Goal: Feedback & Contribution: Contribute content

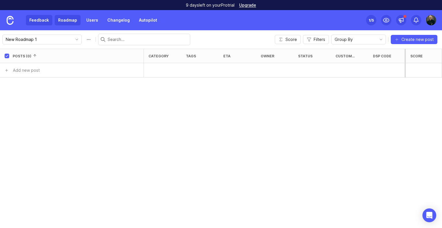
click at [45, 22] on link "Feedback" at bounding box center [39, 20] width 26 height 10
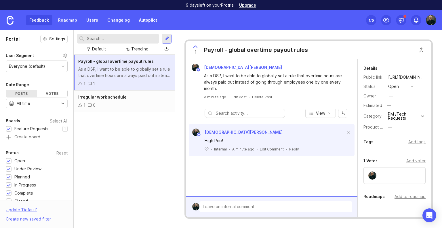
click at [285, 165] on div "[DEMOGRAPHIC_DATA][PERSON_NAME] As a DSP, I want to be able to globally set a r…" at bounding box center [272, 127] width 172 height 137
click at [401, 87] on button "open" at bounding box center [400, 86] width 29 height 7
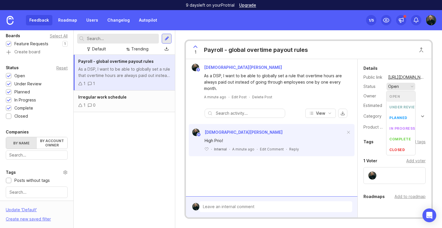
scroll to position [86, 0]
click at [100, 136] on div "Payroll - global overtime payout rules As a DSP, I want to be able to globally …" at bounding box center [124, 141] width 101 height 173
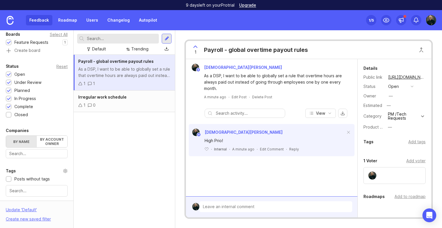
click at [100, 121] on div "Payroll - global overtime payout rules As a DSP, I want to be able to globally …" at bounding box center [124, 141] width 101 height 173
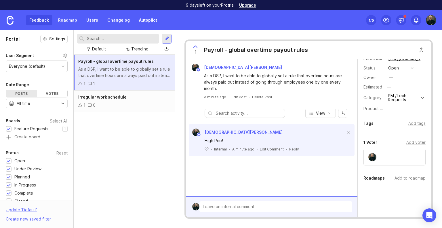
scroll to position [0, 0]
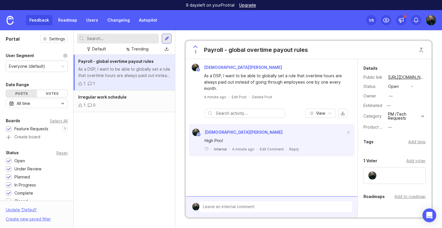
drag, startPoint x: 148, startPoint y: 75, endPoint x: 95, endPoint y: 139, distance: 82.7
click at [93, 139] on div "Payroll - global overtime payout rules As a DSP, I want to be able to globally …" at bounding box center [124, 141] width 101 height 173
click at [101, 46] on div "Default" at bounding box center [99, 49] width 14 height 6
click at [392, 127] on button "—" at bounding box center [400, 126] width 29 height 7
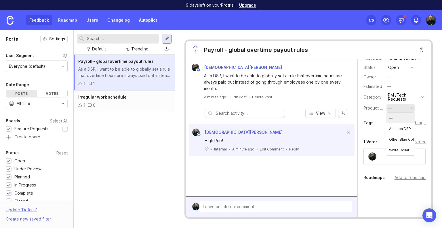
scroll to position [29, 0]
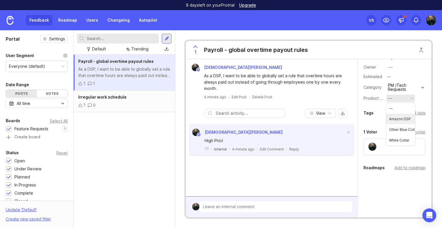
click at [365, 119] on div "Details Public link [URL][DOMAIN_NAME] Status open Owner — Estimated — Category…" at bounding box center [395, 127] width 74 height 195
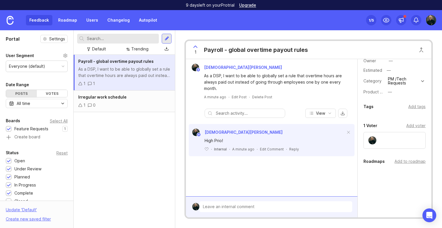
scroll to position [37, 0]
click at [414, 106] on div "Add tags" at bounding box center [416, 105] width 17 height 6
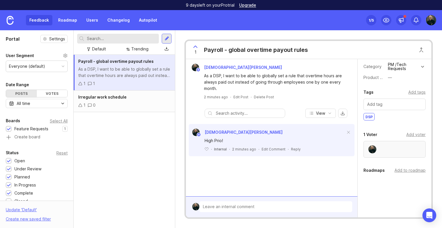
scroll to position [60, 0]
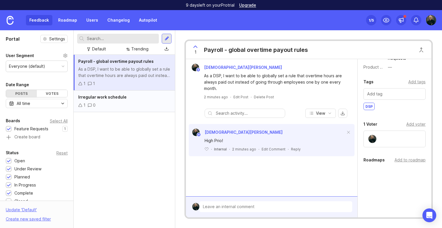
click at [105, 102] on div "1 0" at bounding box center [124, 105] width 92 height 6
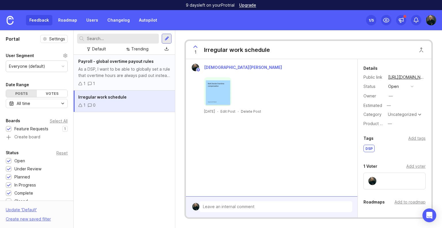
click at [142, 78] on div "As a DSP, I want to be able to globally set a rule that overtime hours are alwa…" at bounding box center [124, 72] width 92 height 13
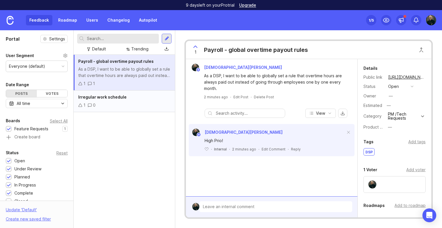
click at [155, 101] on div "Irregular work schedule 1 0" at bounding box center [124, 101] width 101 height 22
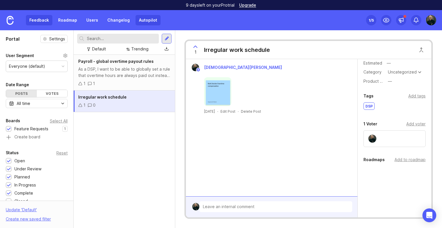
click at [143, 19] on link "Autopilot" at bounding box center [148, 20] width 25 height 10
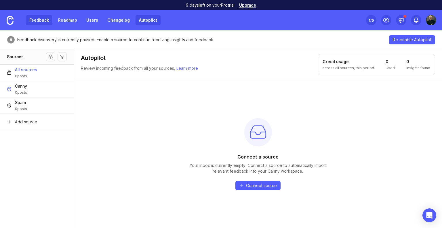
click at [36, 22] on link "Feedback" at bounding box center [39, 20] width 26 height 10
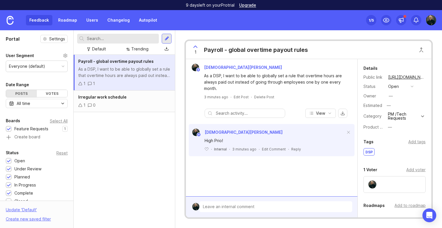
click at [110, 140] on div "Payroll - global overtime payout rules As a DSP, I want to be able to globally …" at bounding box center [124, 141] width 101 height 173
click at [73, 21] on link "Roadmap" at bounding box center [68, 20] width 26 height 10
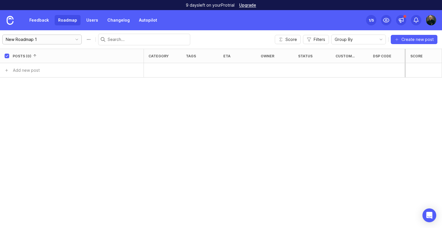
click at [24, 42] on input "New Roadmap 1" at bounding box center [38, 39] width 64 height 6
click at [432, 16] on img at bounding box center [431, 20] width 10 height 10
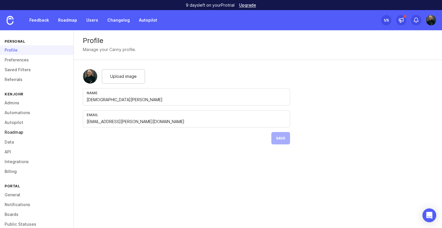
click at [19, 132] on link "Roadmap" at bounding box center [36, 132] width 73 height 10
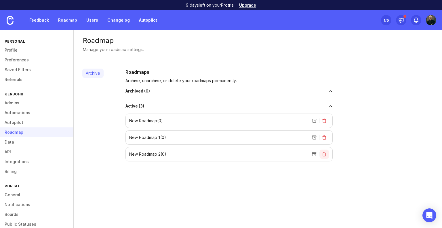
click at [323, 156] on button "delete roadmap" at bounding box center [324, 153] width 9 height 9
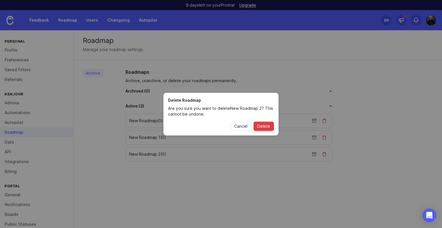
click at [270, 125] on span "Delete" at bounding box center [263, 126] width 13 height 6
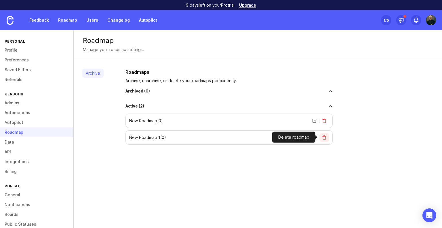
click at [324, 139] on button "delete roadmap" at bounding box center [324, 137] width 9 height 9
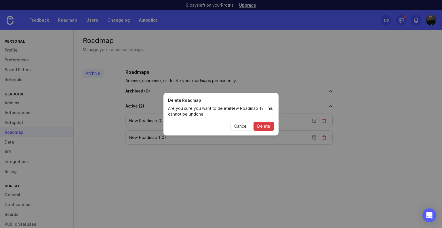
click at [267, 126] on span "Delete" at bounding box center [263, 126] width 13 height 6
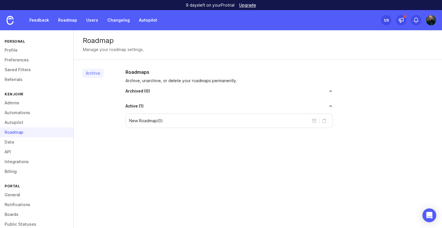
click at [146, 123] on div "New Roadmap ( 0 )" at bounding box center [228, 120] width 207 height 14
click at [147, 124] on div "New Roadmap ( 0 )" at bounding box center [228, 120] width 207 height 14
drag, startPoint x: 189, startPoint y: 125, endPoint x: 196, endPoint y: 124, distance: 7.5
click at [190, 124] on div "New Roadmap ( 0 )" at bounding box center [228, 120] width 207 height 14
click at [197, 124] on div "New Roadmap ( 0 )" at bounding box center [228, 120] width 207 height 14
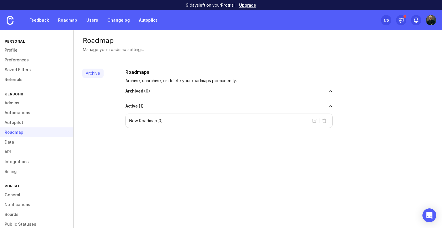
click at [188, 120] on div "New Roadmap ( 0 )" at bounding box center [228, 120] width 207 height 14
click at [187, 120] on div "New Roadmap ( 0 )" at bounding box center [228, 120] width 207 height 14
click at [191, 115] on div "New Roadmap ( 0 )" at bounding box center [228, 120] width 207 height 14
click at [62, 23] on link "Roadmap" at bounding box center [68, 20] width 26 height 10
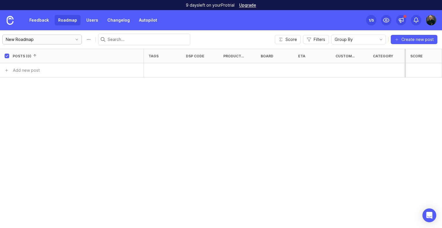
click at [53, 40] on input "New Roadmap" at bounding box center [38, 39] width 64 height 6
click at [355, 99] on div "Posts (0) tags DSP Code Product focus board eta Customers requesting category s…" at bounding box center [221, 138] width 442 height 179
click at [24, 40] on input "New Roadmap" at bounding box center [38, 39] width 64 height 6
click at [25, 49] on span "New Roadmap" at bounding box center [20, 50] width 28 height 6
click at [36, 40] on input "New Roadmap" at bounding box center [38, 39] width 64 height 6
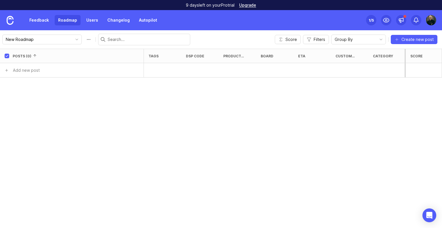
click at [55, 84] on div "Posts (0) tags DSP Code Product focus board eta Customers requesting category s…" at bounding box center [221, 138] width 442 height 179
click at [51, 39] on input "New Roadmap" at bounding box center [38, 39] width 64 height 6
click at [84, 39] on button "Roadmap options" at bounding box center [88, 39] width 9 height 9
drag, startPoint x: 53, startPoint y: 37, endPoint x: 0, endPoint y: 47, distance: 54.3
click at [0, 47] on div "New Roadmap save Score Filters Group By Create new post" at bounding box center [221, 39] width 442 height 18
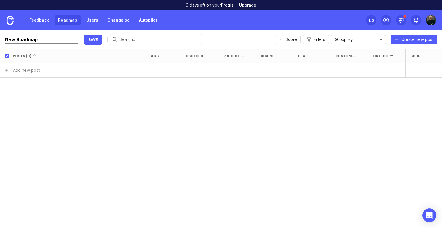
type input "J"
type input "Kenjo Feature Map"
click at [47, 18] on link "Feedback" at bounding box center [39, 20] width 26 height 10
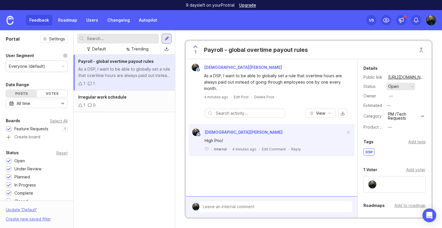
click at [397, 85] on div "open" at bounding box center [393, 86] width 11 height 6
click at [399, 107] on div "under review" at bounding box center [403, 106] width 29 height 5
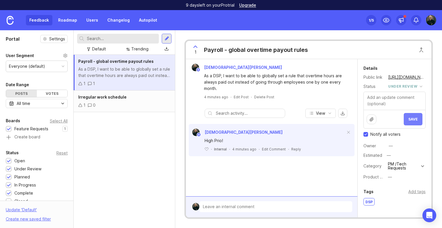
click at [411, 119] on span "Save" at bounding box center [412, 119] width 9 height 4
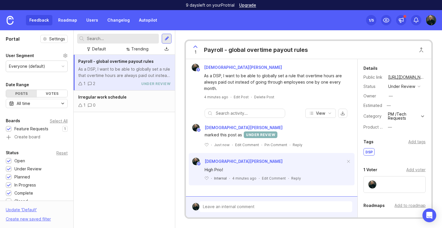
click at [260, 84] on div "As a DSP, I want to be able to globally set a rule that overtime hours are alwa…" at bounding box center [275, 82] width 142 height 19
click at [224, 207] on div at bounding box center [275, 207] width 153 height 12
click at [250, 157] on div "[DEMOGRAPHIC_DATA][PERSON_NAME]" at bounding box center [272, 160] width 166 height 7
drag, startPoint x: 76, startPoint y: 130, endPoint x: 87, endPoint y: 136, distance: 12.7
click at [77, 129] on div "Portal Settings User Segment Everyone (default) Date Range Posts Votes All time…" at bounding box center [221, 128] width 442 height 197
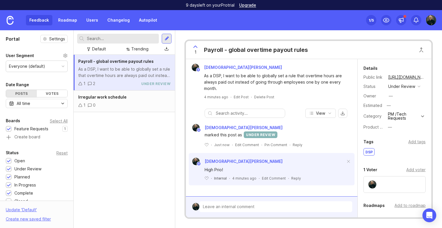
click at [113, 121] on div "Payroll - global overtime payout rules As a DSP, I want to be able to globally …" at bounding box center [124, 141] width 101 height 173
click at [39, 67] on div "Everyone (default)" at bounding box center [27, 66] width 36 height 6
click at [43, 70] on div "Everyone (default)" at bounding box center [36, 66] width 61 height 11
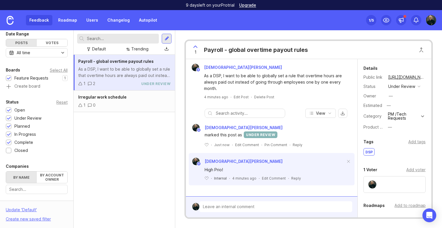
scroll to position [58, 0]
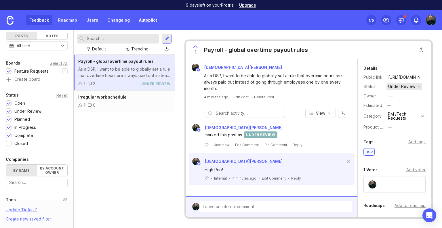
click at [397, 88] on div "under review" at bounding box center [401, 86] width 27 height 6
click at [407, 132] on div "in progress" at bounding box center [402, 134] width 26 height 5
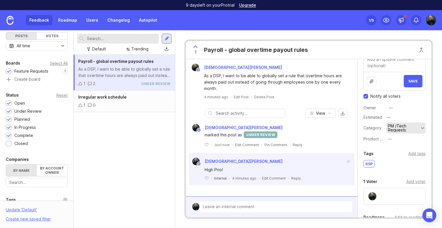
scroll to position [38, 0]
click at [122, 34] on div at bounding box center [118, 39] width 82 height 10
type input "overtime"
click at [113, 40] on input "overtime" at bounding box center [117, 38] width 61 height 6
click at [152, 36] on div at bounding box center [153, 38] width 7 height 7
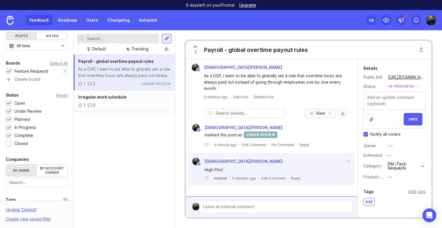
click at [325, 115] on span "View" at bounding box center [320, 113] width 9 height 6
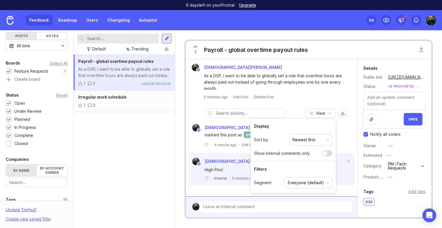
click at [317, 180] on div "Everyone (default)" at bounding box center [306, 182] width 36 height 6
click at [306, 89] on div "As a DSP, I want to be able to globally set a rule that overtime hours are alwa…" at bounding box center [275, 82] width 142 height 19
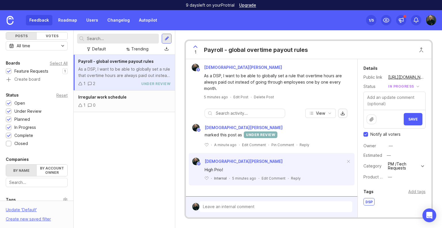
click at [341, 114] on button "export comments" at bounding box center [342, 112] width 9 height 9
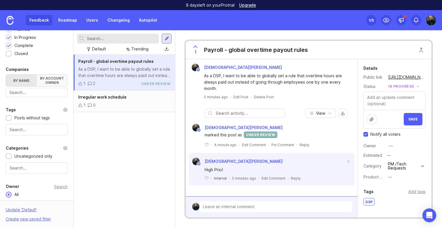
scroll to position [166, 0]
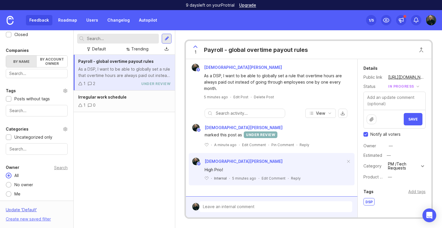
click at [27, 210] on div "Update ' Default '" at bounding box center [21, 210] width 31 height 9
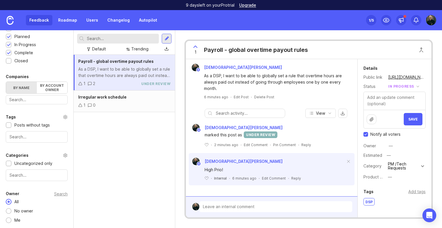
scroll to position [139, 0]
drag, startPoint x: 27, startPoint y: 210, endPoint x: 46, endPoint y: 199, distance: 22.1
click at [46, 199] on div "All No owner Me" at bounding box center [37, 211] width 62 height 25
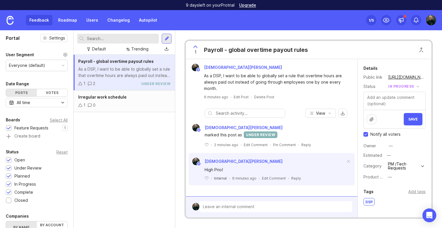
scroll to position [0, 0]
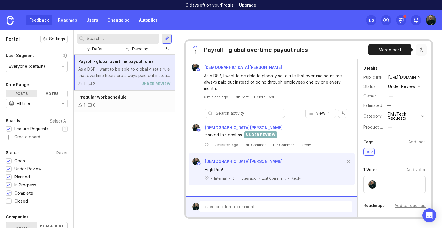
click at [419, 47] on button "Close button" at bounding box center [422, 50] width 12 height 12
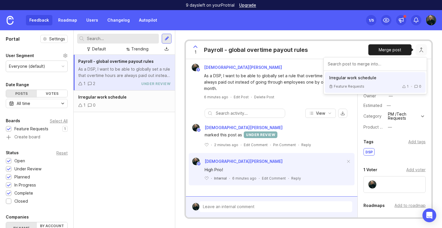
click at [355, 79] on p "Irregular work schedule" at bounding box center [375, 78] width 92 height 6
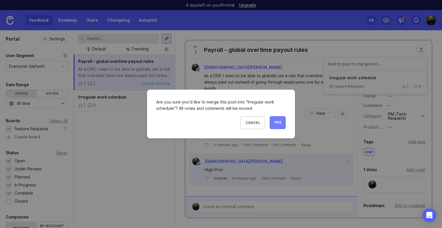
click at [281, 124] on button "Yes" at bounding box center [278, 122] width 16 height 13
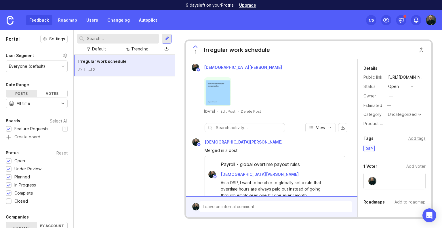
drag, startPoint x: 129, startPoint y: 135, endPoint x: 136, endPoint y: 134, distance: 6.8
click at [129, 135] on div "Irregular work schedule 1 2" at bounding box center [124, 141] width 101 height 173
click at [419, 46] on button "Close button" at bounding box center [422, 50] width 12 height 12
click at [287, 52] on div "1 Irregular work schedule" at bounding box center [308, 50] width 245 height 18
click at [240, 42] on div "1 Irregular work schedule" at bounding box center [229, 50] width 87 height 18
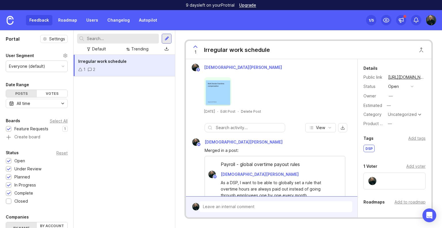
click at [236, 47] on div "Irregular work schedule" at bounding box center [237, 50] width 66 height 8
click at [424, 18] on div "Set up Canny 1 /5" at bounding box center [401, 20] width 70 height 20
click at [430, 22] on img at bounding box center [431, 20] width 10 height 10
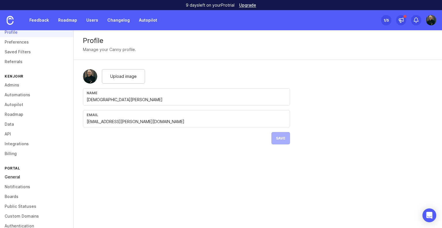
scroll to position [37, 0]
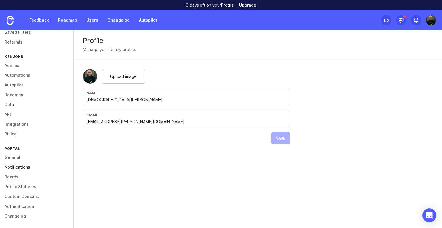
click at [27, 168] on link "Notifications" at bounding box center [36, 167] width 73 height 10
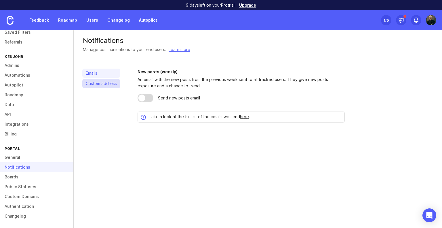
click at [93, 81] on link "Custom address" at bounding box center [101, 83] width 38 height 9
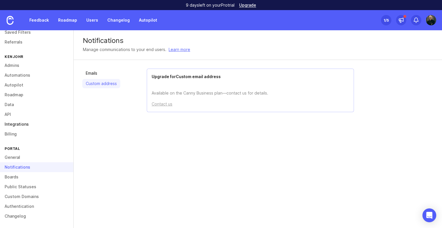
click at [18, 125] on link "Integrations" at bounding box center [36, 124] width 73 height 10
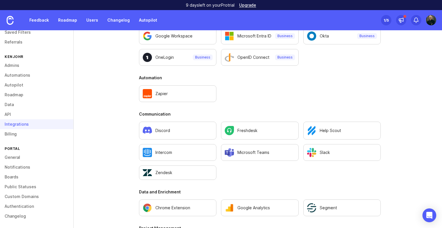
scroll to position [251, 0]
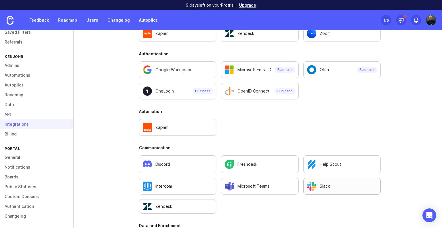
scroll to position [153, 0]
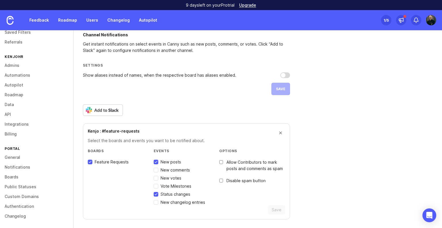
click at [155, 195] on input "Status changes" at bounding box center [156, 194] width 5 height 5
checkbox input "false"
click at [273, 205] on button "Save" at bounding box center [276, 209] width 17 height 9
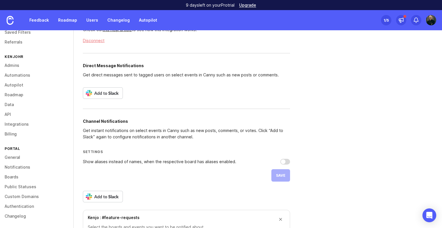
scroll to position [38, 0]
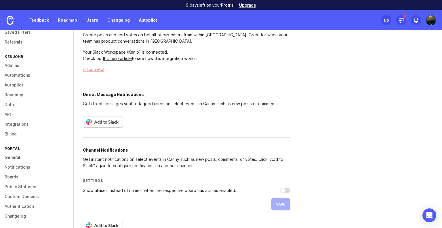
click at [105, 131] on div "Feedback Create posts and add votes on behalf of customers from within [GEOGRAP…" at bounding box center [187, 178] width 226 height 330
click at [106, 127] on link at bounding box center [103, 122] width 40 height 12
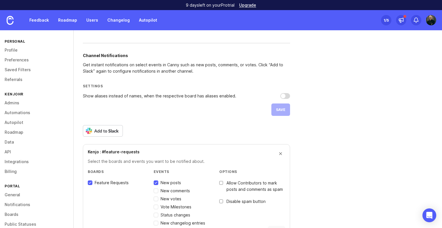
scroll to position [184, 0]
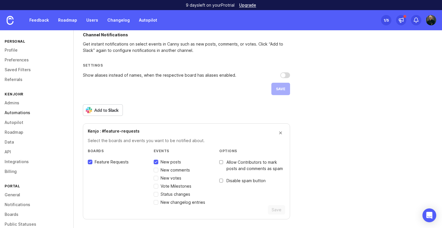
click at [30, 113] on link "Automations" at bounding box center [36, 113] width 73 height 10
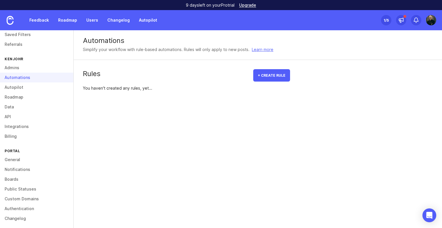
scroll to position [37, 0]
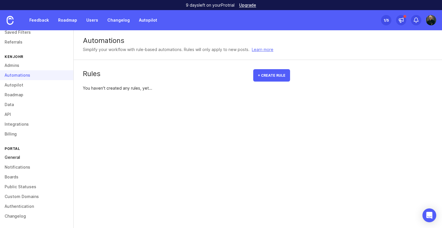
click at [23, 157] on link "General" at bounding box center [36, 157] width 73 height 10
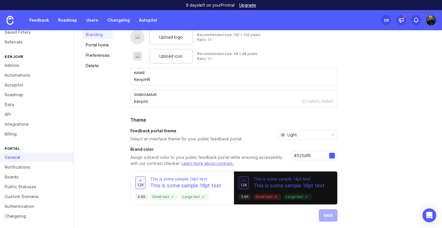
scroll to position [40, 0]
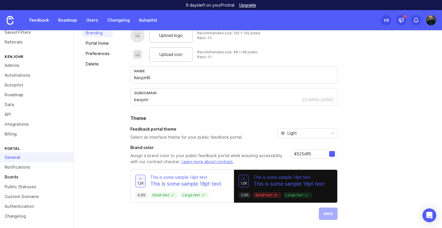
click at [18, 176] on link "Boards" at bounding box center [36, 177] width 73 height 10
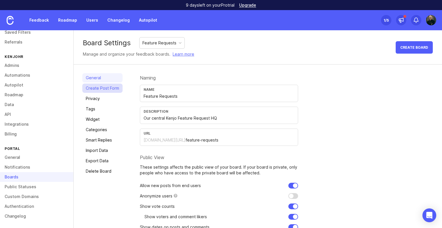
click at [118, 89] on link "Create Post Form" at bounding box center [102, 87] width 40 height 9
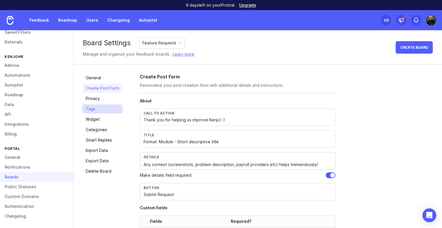
click at [91, 110] on link "Tags" at bounding box center [102, 108] width 40 height 9
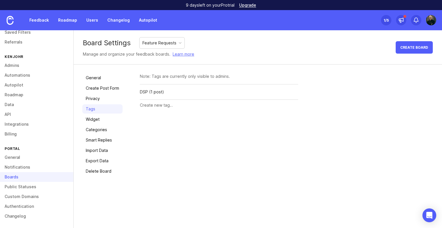
click at [102, 123] on div "General Create Post Form Privacy Tags Widget Categories Smart Replies Import Da…" at bounding box center [102, 124] width 40 height 102
click at [103, 121] on link "Widget" at bounding box center [102, 119] width 40 height 9
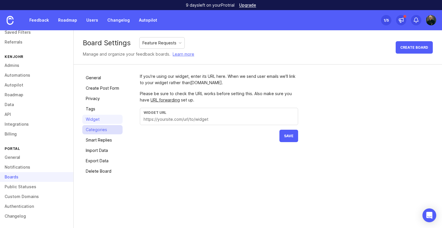
click at [103, 130] on link "Categories" at bounding box center [102, 129] width 40 height 9
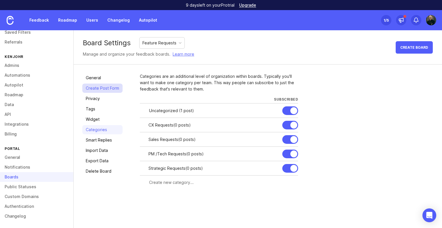
click at [101, 85] on link "Create Post Form" at bounding box center [102, 87] width 40 height 9
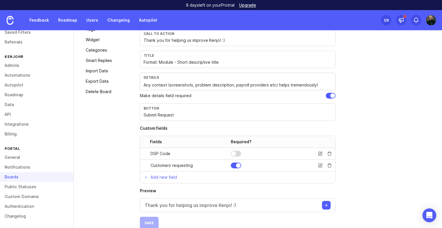
scroll to position [86, 0]
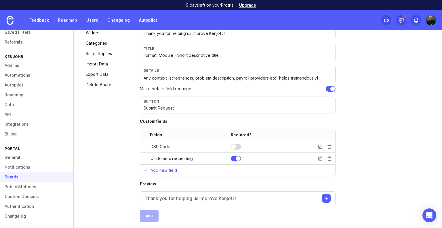
click at [239, 146] on div at bounding box center [236, 147] width 10 height 6
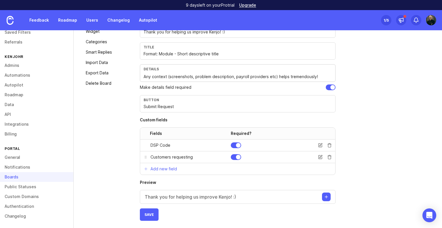
scroll to position [88, 0]
click at [168, 167] on p "Add new field" at bounding box center [163, 168] width 26 height 6
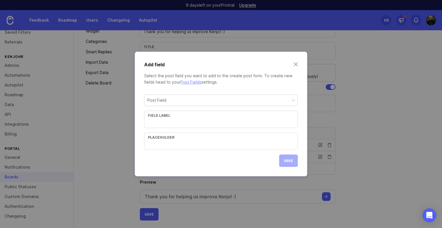
click at [162, 115] on div "Field label" at bounding box center [221, 115] width 146 height 4
type input "DSP Code"
click at [284, 162] on div "Save" at bounding box center [288, 160] width 19 height 12
click at [235, 148] on div "Placeholder" at bounding box center [221, 140] width 154 height 17
type input "I"
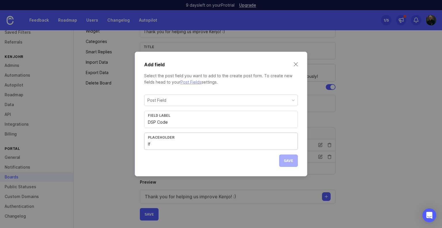
type input "I"
type input "Please insert DSP"
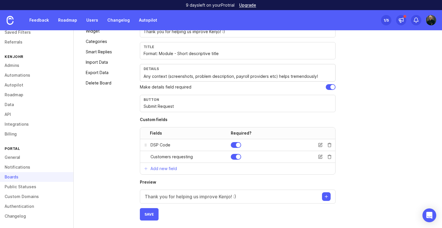
click at [238, 144] on div at bounding box center [238, 144] width 5 height 5
click at [148, 157] on div "Customers requesting" at bounding box center [187, 157] width 87 height 6
click at [319, 156] on icon at bounding box center [320, 156] width 3 height 3
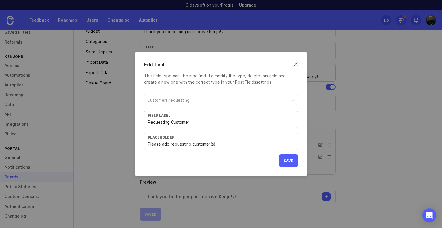
click at [228, 144] on input "Please add requesting customer(s)" at bounding box center [221, 144] width 146 height 6
click at [243, 144] on input "Please add requesting customer(s) and their ARR" at bounding box center [221, 144] width 146 height 6
drag, startPoint x: 243, startPoint y: 144, endPoint x: 215, endPoint y: 142, distance: 28.0
click at [215, 142] on input "Please add requesting customer(s) and their ARR" at bounding box center [221, 144] width 146 height 6
type input "Please add requesting customer(s)"
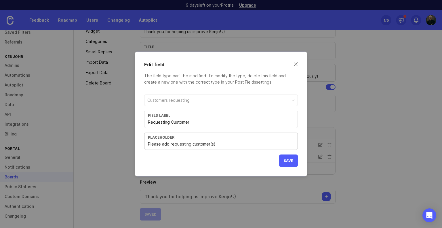
click at [298, 68] on div "Edit field The field type can't be modified. To modify the type, delete this fi…" at bounding box center [221, 114] width 173 height 125
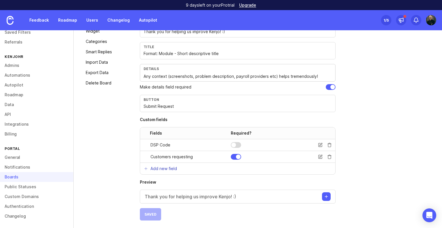
click at [164, 164] on button "Add new field" at bounding box center [160, 169] width 40 height 12
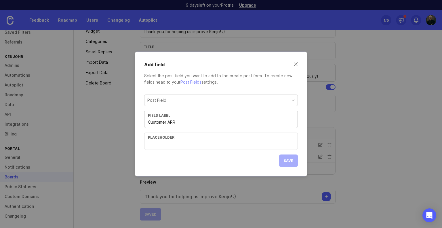
type input "Customer ARR"
type input "Please add the requesting customer(s) ARR, if applicable"
click at [161, 103] on div "Post Field" at bounding box center [156, 100] width 19 height 6
click at [174, 100] on div "Post Field" at bounding box center [220, 100] width 153 height 11
click at [282, 160] on div "Save" at bounding box center [288, 160] width 19 height 12
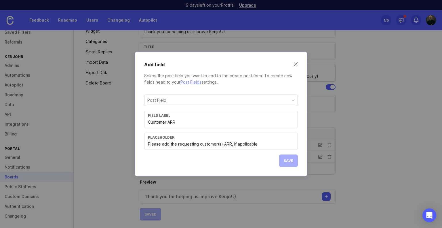
drag, startPoint x: 289, startPoint y: 161, endPoint x: 284, endPoint y: 155, distance: 8.3
click at [290, 161] on div "Save" at bounding box center [288, 160] width 19 height 12
click at [271, 140] on div "Placeholder Please add the requesting customer(s) ARR, if applicable" at bounding box center [221, 140] width 154 height 17
click at [269, 159] on div "Post Field Field label Customer ARR Placeholder Please add the requesting custo…" at bounding box center [221, 128] width 154 height 77
click at [199, 124] on input "Customer ARR" at bounding box center [221, 122] width 146 height 6
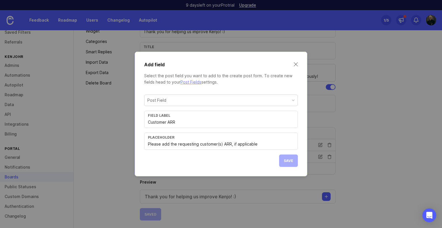
click at [168, 89] on div "Add field Select the post field you want to add to the create post form. To cre…" at bounding box center [221, 114] width 173 height 125
click at [187, 100] on div "Post Field" at bounding box center [220, 100] width 153 height 11
click at [186, 103] on div "Product focus" at bounding box center [220, 100] width 153 height 11
click at [297, 63] on div "Add field Select the post field you want to add to the create post form. To cre…" at bounding box center [221, 114] width 173 height 125
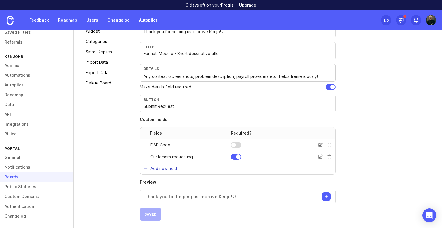
click at [166, 169] on p "Add new field" at bounding box center [163, 168] width 26 height 6
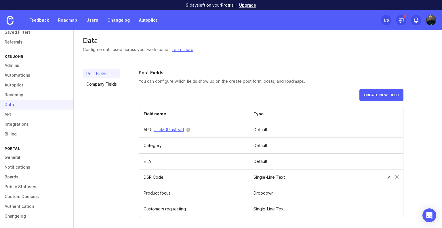
click at [148, 176] on td "DSP Code" at bounding box center [194, 177] width 110 height 16
click at [388, 191] on span at bounding box center [388, 192] width 3 height 3
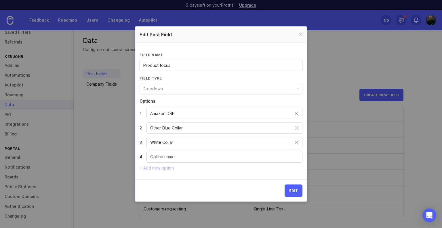
click at [299, 35] on div at bounding box center [301, 34] width 7 height 7
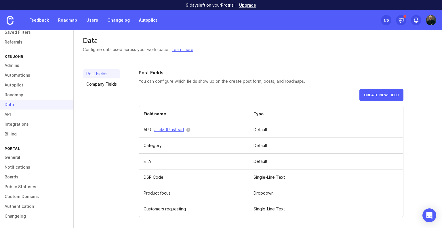
click at [151, 87] on div "Post Fields You can configure which fields show up on the create post form, pos…" at bounding box center [271, 143] width 265 height 148
click at [102, 88] on link "Company Fields" at bounding box center [101, 83] width 37 height 9
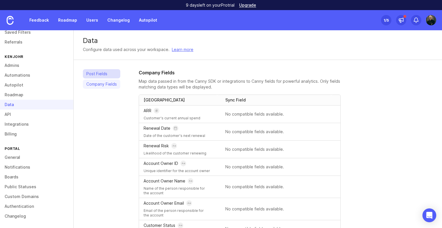
click at [102, 76] on link "Post Fields" at bounding box center [101, 73] width 37 height 9
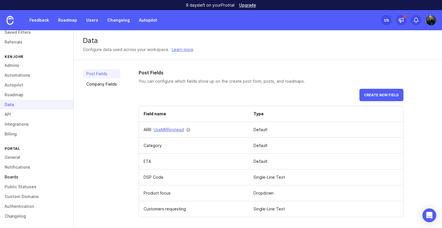
click at [15, 175] on link "Boards" at bounding box center [36, 177] width 73 height 10
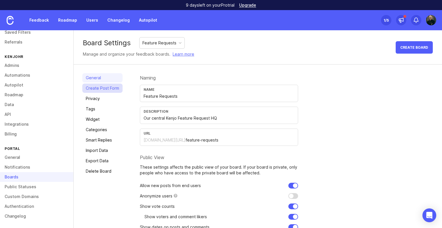
click at [87, 92] on link "Create Post Form" at bounding box center [102, 87] width 40 height 9
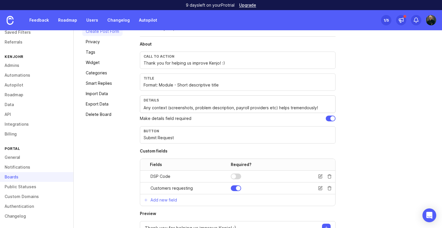
scroll to position [88, 0]
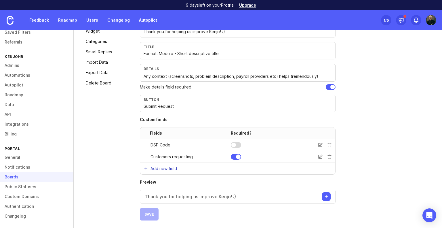
click at [155, 165] on p "Add new field" at bounding box center [163, 168] width 26 height 6
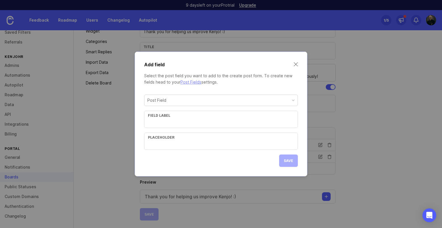
click at [174, 101] on div "Post Field" at bounding box center [220, 100] width 153 height 11
click at [171, 102] on div "Post Field" at bounding box center [220, 100] width 153 height 11
click at [229, 84] on p "Select the post field you want to add to the create post form. To create new fi…" at bounding box center [221, 79] width 154 height 13
drag, startPoint x: 145, startPoint y: 77, endPoint x: 246, endPoint y: 82, distance: 100.8
click at [246, 82] on p "Select the post field you want to add to the create post form. To create new fi…" at bounding box center [221, 79] width 154 height 13
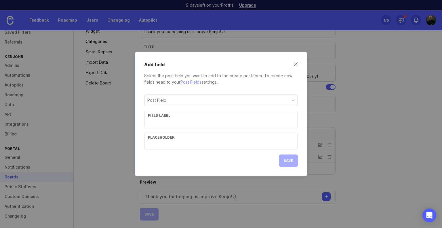
click at [246, 82] on p "Select the post field you want to add to the create post form. To create new fi…" at bounding box center [221, 79] width 154 height 13
click at [180, 96] on div "Post Field" at bounding box center [220, 100] width 153 height 11
click at [161, 130] on div "Post Field Field label Placeholder" at bounding box center [221, 121] width 154 height 55
drag, startPoint x: 165, startPoint y: 126, endPoint x: 168, endPoint y: 124, distance: 3.6
click at [165, 126] on div "Field label" at bounding box center [221, 118] width 154 height 17
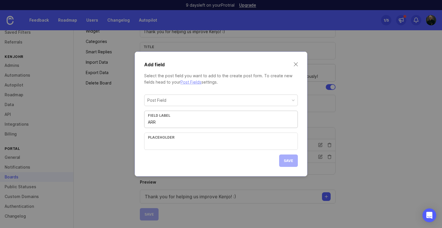
type input "ARR"
click at [167, 148] on div "Placeholder" at bounding box center [221, 140] width 154 height 17
drag, startPoint x: 185, startPoint y: 119, endPoint x: 112, endPoint y: 121, distance: 73.1
click at [115, 121] on div "Add field Select the post field you want to add to the create post form. To cre…" at bounding box center [221, 114] width 442 height 228
click at [174, 98] on div "Post Field" at bounding box center [220, 100] width 153 height 11
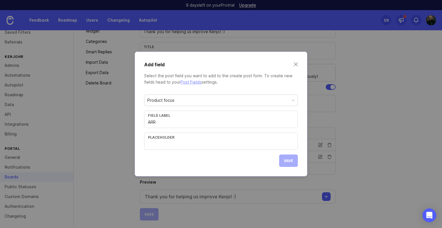
click at [169, 118] on div "Field label ARR" at bounding box center [221, 118] width 154 height 17
click at [184, 102] on div "Product focus" at bounding box center [220, 100] width 153 height 11
click at [299, 65] on div "Add field Select the post field you want to add to the create post form. To cre…" at bounding box center [221, 114] width 173 height 125
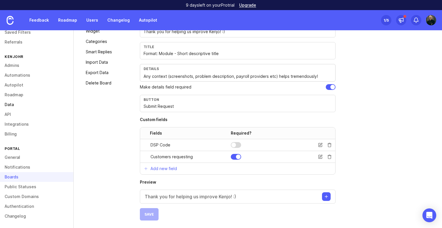
click at [17, 103] on link "Data" at bounding box center [36, 105] width 73 height 10
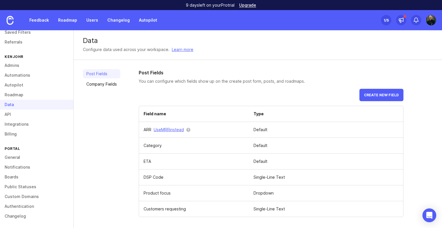
click at [175, 85] on div "Post Fields You can configure which fields show up on the create post form, pos…" at bounding box center [271, 143] width 265 height 148
click at [43, 18] on link "Feedback" at bounding box center [39, 20] width 26 height 10
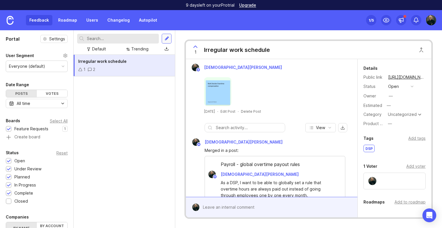
click at [166, 39] on div at bounding box center [167, 38] width 5 height 5
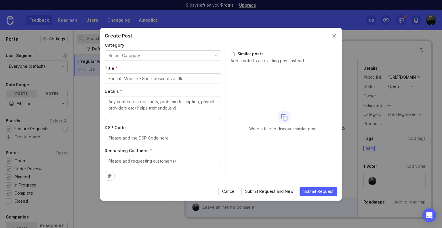
scroll to position [68, 0]
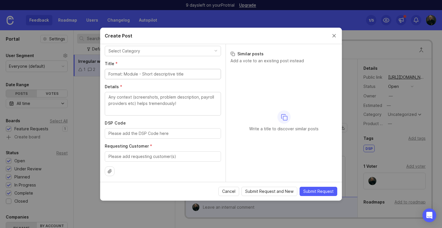
click at [140, 159] on div at bounding box center [163, 156] width 116 height 10
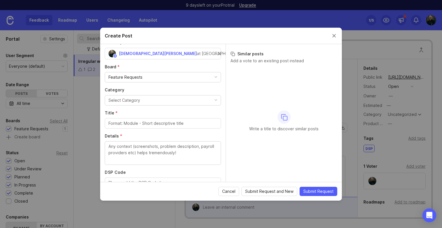
scroll to position [29, 0]
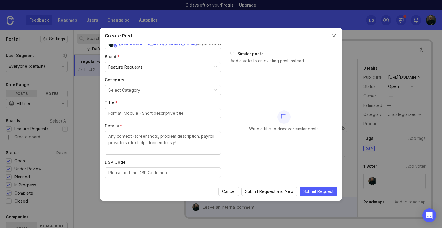
click at [160, 88] on button "Select Category" at bounding box center [163, 90] width 116 height 10
click at [160, 87] on button "Select Category" at bounding box center [163, 90] width 116 height 10
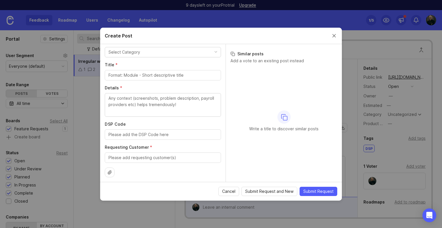
scroll to position [68, 0]
click at [335, 37] on button "Close create post modal" at bounding box center [334, 36] width 6 height 6
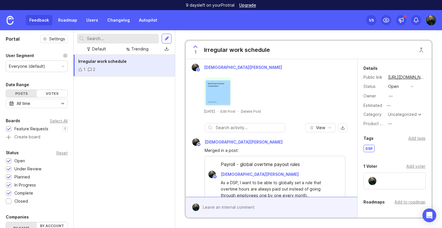
click at [165, 41] on div at bounding box center [167, 38] width 5 height 5
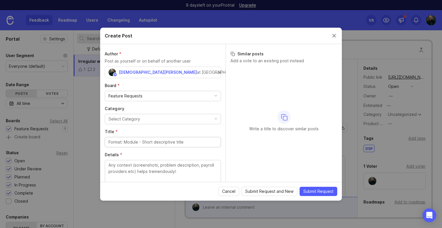
click at [336, 37] on button "Close create post modal" at bounding box center [334, 36] width 6 height 6
drag, startPoint x: 169, startPoint y: 37, endPoint x: 85, endPoint y: 100, distance: 105.0
drag, startPoint x: 163, startPoint y: 41, endPoint x: 81, endPoint y: 145, distance: 132.6
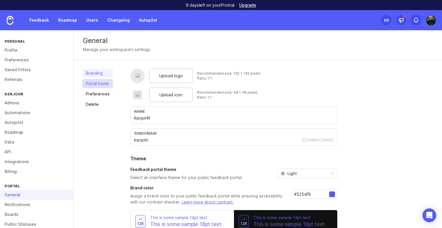
click at [95, 83] on link "Portal home" at bounding box center [97, 83] width 31 height 9
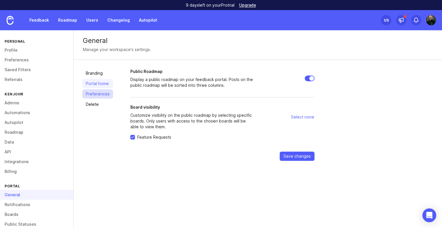
click at [101, 94] on link "Preferences" at bounding box center [97, 93] width 31 height 9
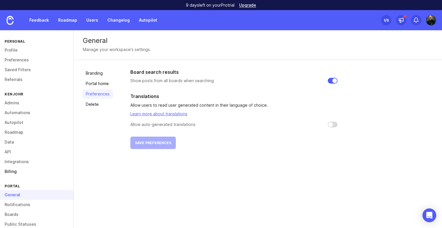
scroll to position [37, 0]
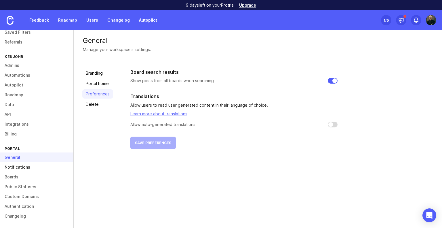
click at [38, 168] on link "Notifications" at bounding box center [36, 167] width 73 height 10
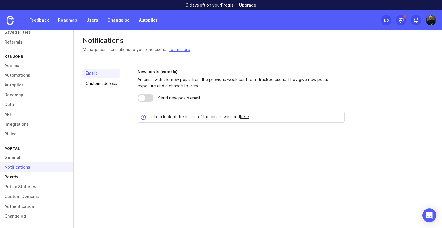
click at [20, 176] on link "Boards" at bounding box center [36, 177] width 73 height 10
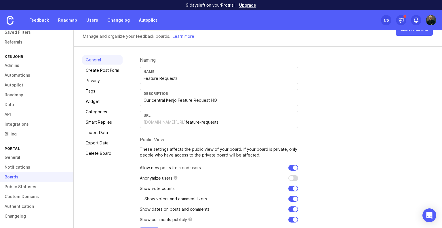
scroll to position [37, 0]
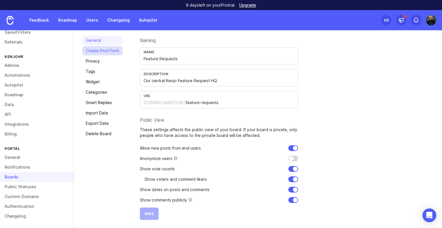
click at [119, 51] on link "Create Post Form" at bounding box center [102, 50] width 40 height 9
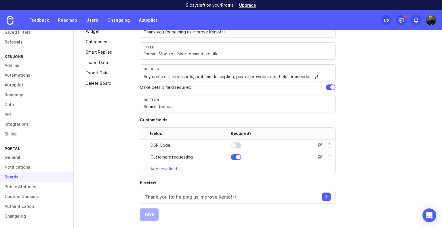
scroll to position [88, 0]
click at [321, 156] on icon at bounding box center [320, 156] width 5 height 5
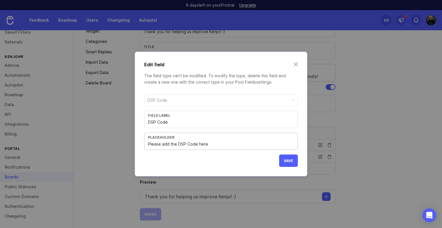
click at [209, 146] on input "Please add the DSP Code here" at bounding box center [221, 144] width 146 height 6
click at [292, 162] on span "Save" at bounding box center [288, 160] width 9 height 4
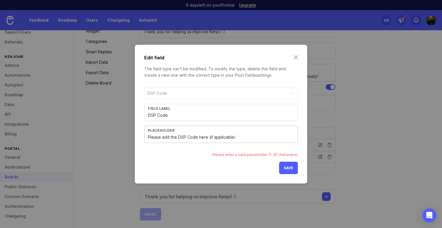
drag, startPoint x: 239, startPoint y: 137, endPoint x: 207, endPoint y: 134, distance: 31.8
click at [207, 134] on input "Please add the DSP Code here (if applicable)" at bounding box center [221, 137] width 146 height 6
click at [206, 138] on input "Please add the DSP Code here (if applicable)" at bounding box center [221, 137] width 146 height 6
type input "Please add the DSP Code (if applicable)"
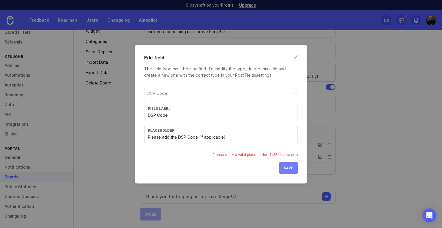
click at [287, 163] on button "Save" at bounding box center [288, 167] width 19 height 12
drag, startPoint x: 222, startPoint y: 133, endPoint x: 197, endPoint y: 134, distance: 24.7
click at [197, 134] on input "Please add the DSP Code (if applicable)" at bounding box center [221, 137] width 146 height 6
click at [298, 59] on div "Edit field The field type can't be modified. To modify the type, delete this fi…" at bounding box center [221, 114] width 173 height 139
click at [298, 57] on div "Edit field The field type can't be modified. To modify the type, delete this fi…" at bounding box center [221, 114] width 173 height 139
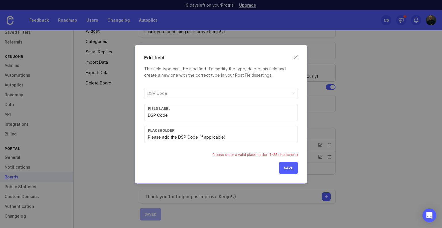
click at [292, 55] on div "Edit field" at bounding box center [221, 57] width 154 height 7
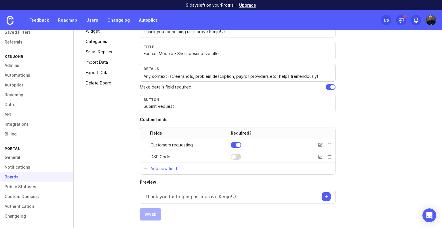
click at [376, 134] on div "Create Post Form Personalize your post creation form with additional details an…" at bounding box center [287, 102] width 294 height 235
click at [155, 166] on p "Add new field" at bounding box center [163, 168] width 26 height 6
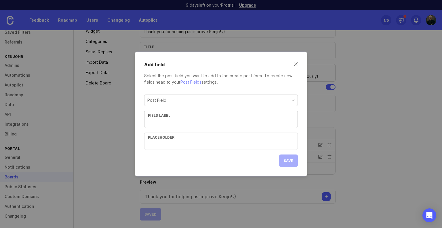
click at [171, 107] on div "Post Field Field label Placeholder" at bounding box center [221, 121] width 154 height 55
click at [172, 103] on div "Post Field" at bounding box center [220, 100] width 153 height 11
click at [172, 102] on div "Post Field" at bounding box center [220, 100] width 153 height 11
click at [218, 101] on div "Post Field" at bounding box center [220, 100] width 153 height 11
click at [211, 121] on input "text" at bounding box center [221, 122] width 146 height 6
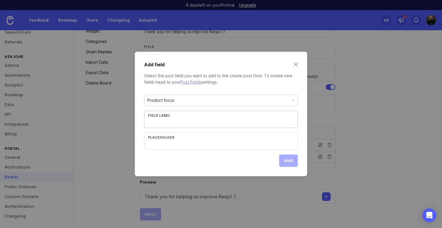
click at [294, 65] on div "Add field" at bounding box center [221, 64] width 154 height 7
click at [298, 64] on div "Add field Select the post field you want to add to the create post form. To cre…" at bounding box center [221, 114] width 173 height 125
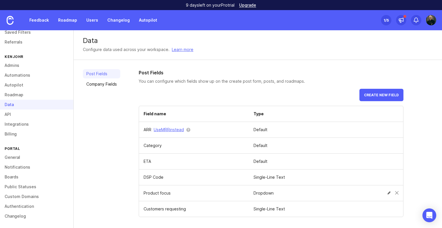
click at [155, 196] on td "Product focus" at bounding box center [194, 193] width 110 height 16
drag, startPoint x: 145, startPoint y: 193, endPoint x: 278, endPoint y: 188, distance: 133.3
click at [278, 188] on tr "Product focus Dropdown" at bounding box center [271, 193] width 264 height 16
drag, startPoint x: 282, startPoint y: 188, endPoint x: 306, endPoint y: 186, distance: 24.3
click at [282, 188] on td "Dropdown" at bounding box center [300, 193] width 102 height 16
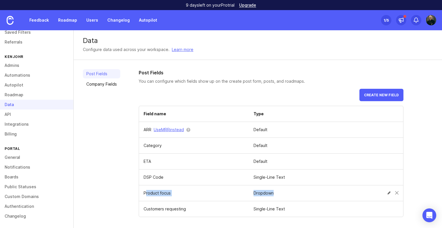
click at [279, 185] on td "Dropdown" at bounding box center [300, 193] width 102 height 16
click at [268, 127] on td "Default" at bounding box center [326, 130] width 154 height 16
click at [389, 193] on span at bounding box center [388, 192] width 3 height 3
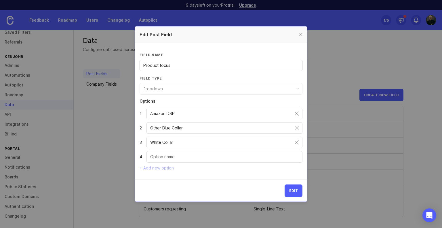
click at [302, 32] on div at bounding box center [301, 34] width 7 height 7
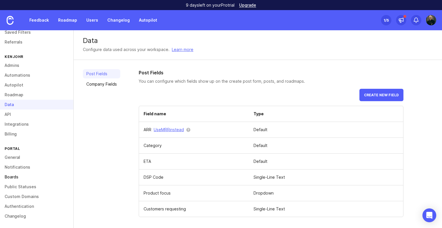
click at [17, 176] on link "Boards" at bounding box center [36, 177] width 73 height 10
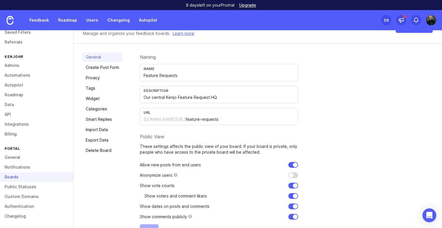
scroll to position [37, 0]
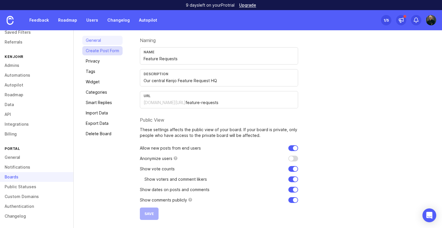
click at [105, 47] on link "Create Post Form" at bounding box center [102, 50] width 40 height 9
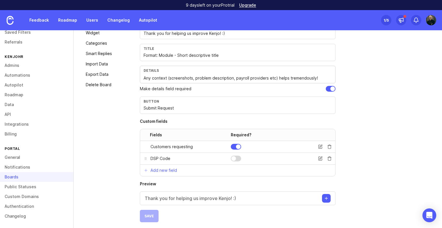
scroll to position [88, 0]
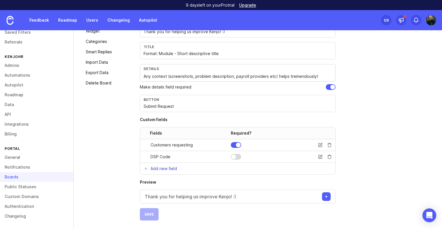
click at [167, 168] on p "Add new field" at bounding box center [163, 168] width 26 height 6
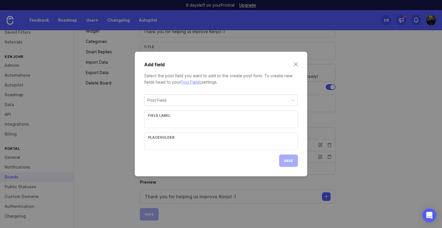
click at [177, 103] on div "Post Field" at bounding box center [220, 100] width 153 height 11
click at [202, 125] on input "text" at bounding box center [221, 122] width 146 height 6
type input "Product focus"
type input "P"
click at [202, 114] on div "Field label" at bounding box center [221, 115] width 146 height 4
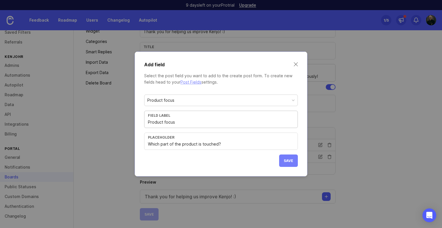
click at [292, 162] on span "Save" at bounding box center [288, 160] width 9 height 4
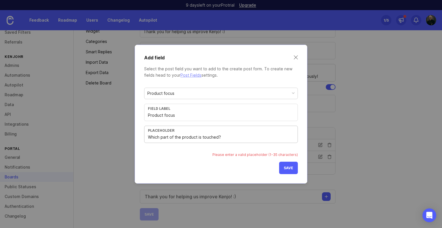
drag, startPoint x: 222, startPoint y: 135, endPoint x: 215, endPoint y: 134, distance: 6.6
click at [215, 134] on input "Which part of the product is touched?" at bounding box center [221, 137] width 146 height 6
click at [211, 137] on input "Which part of the product is touched?" at bounding box center [221, 137] width 146 height 6
click at [214, 134] on input "Which part of the product is touched?" at bounding box center [221, 137] width 146 height 6
drag, startPoint x: 217, startPoint y: 136, endPoint x: 197, endPoint y: 137, distance: 20.2
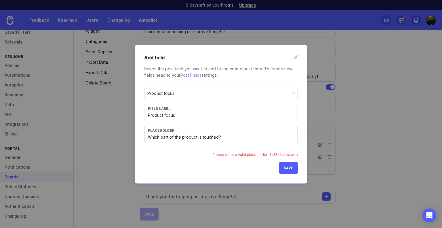
click at [197, 137] on input "Which part of the product is touched?" at bounding box center [221, 137] width 146 height 6
type input "Which part of the product?"
click at [287, 163] on button "Save" at bounding box center [288, 167] width 19 height 12
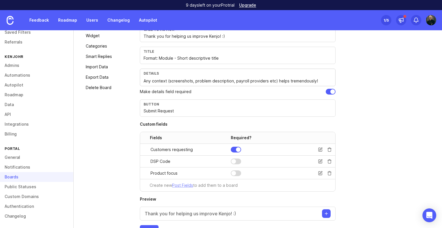
scroll to position [100, 0]
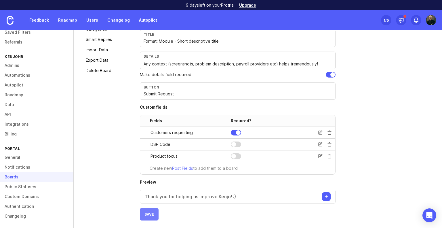
click at [155, 214] on button "Save" at bounding box center [149, 214] width 19 height 12
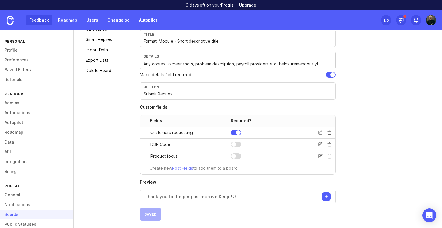
click at [37, 22] on link "Feedback" at bounding box center [39, 20] width 26 height 10
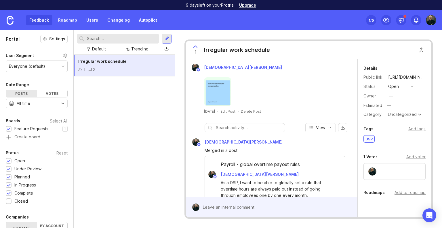
click at [160, 41] on div at bounding box center [124, 39] width 94 height 10
click at [162, 43] on div at bounding box center [167, 39] width 10 height 10
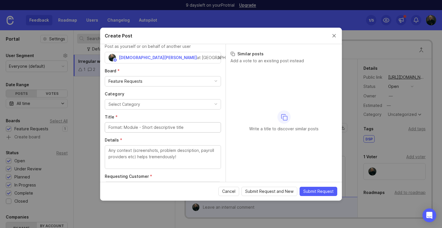
scroll to position [29, 0]
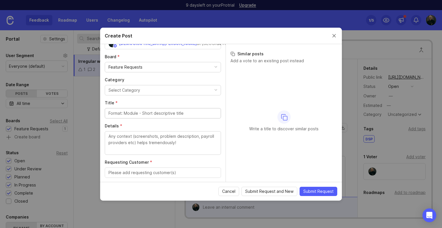
click at [157, 94] on button "Select Category" at bounding box center [163, 90] width 116 height 10
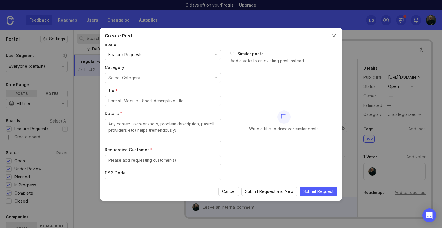
scroll to position [0, 0]
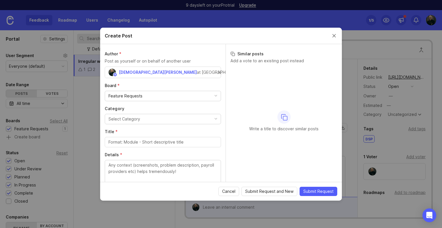
click at [147, 99] on div "Feature Requests" at bounding box center [163, 96] width 116 height 10
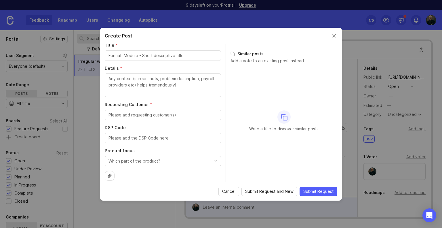
scroll to position [91, 0]
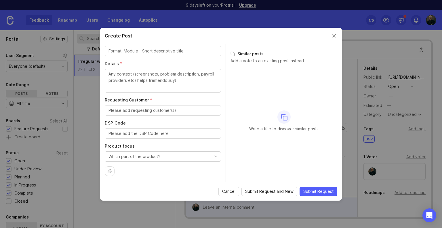
click at [134, 109] on input "Requesting Customer *" at bounding box center [162, 110] width 109 height 6
click at [134, 146] on label "Product focus" at bounding box center [163, 146] width 116 height 6
click at [129, 112] on input "Requesting Customer *" at bounding box center [162, 110] width 109 height 6
type input "w"
click at [155, 156] on div "Which part of the product?" at bounding box center [134, 156] width 52 height 6
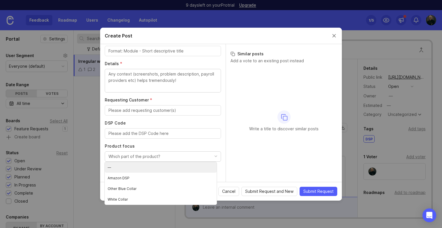
click at [155, 156] on div "Which part of the product?" at bounding box center [134, 156] width 52 height 6
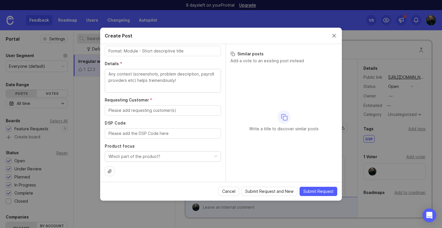
click at [336, 37] on button "Close create post modal" at bounding box center [334, 36] width 6 height 6
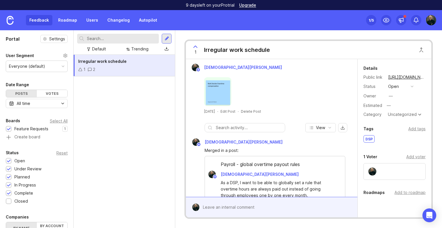
click at [430, 20] on img at bounding box center [431, 20] width 10 height 10
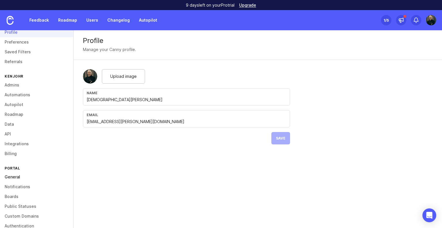
scroll to position [37, 0]
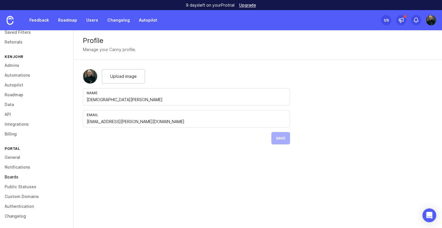
click at [15, 175] on link "Boards" at bounding box center [36, 177] width 73 height 10
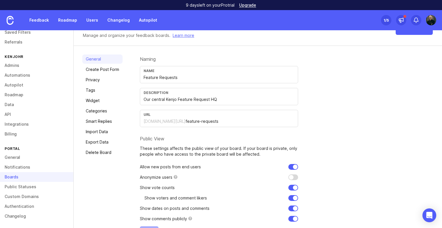
scroll to position [29, 0]
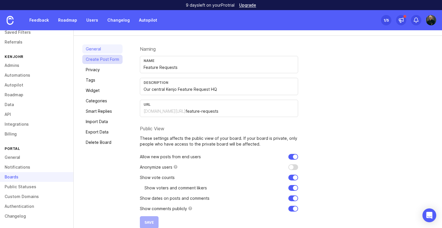
click at [101, 61] on link "Create Post Form" at bounding box center [102, 59] width 40 height 9
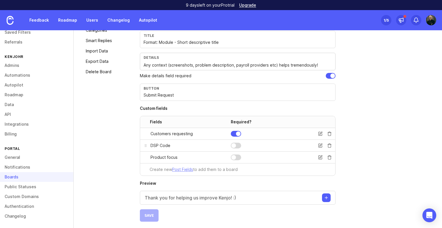
scroll to position [100, 0]
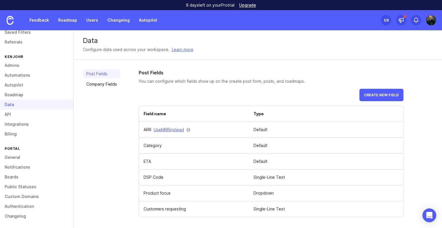
click at [198, 128] on td "ARR Use MRR instead" at bounding box center [194, 130] width 110 height 16
drag, startPoint x: 262, startPoint y: 139, endPoint x: 259, endPoint y: 132, distance: 8.2
click at [263, 139] on td "Default" at bounding box center [326, 146] width 154 height 16
click at [258, 130] on td "Default" at bounding box center [326, 130] width 154 height 16
drag, startPoint x: 258, startPoint y: 130, endPoint x: 258, endPoint y: 139, distance: 9.2
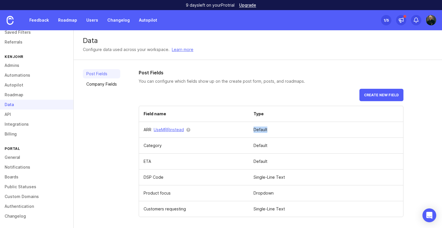
click at [258, 131] on td "Default" at bounding box center [326, 130] width 154 height 16
click at [258, 143] on td "Default" at bounding box center [326, 146] width 154 height 16
click at [258, 149] on td "Default" at bounding box center [326, 146] width 154 height 16
drag, startPoint x: 260, startPoint y: 156, endPoint x: 260, endPoint y: 162, distance: 6.0
click at [260, 158] on td "Default" at bounding box center [326, 161] width 154 height 16
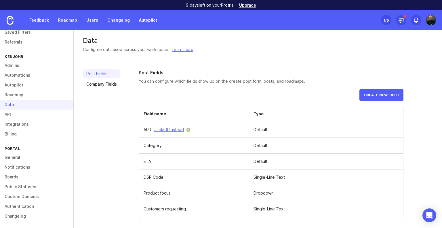
click at [261, 164] on td "Default" at bounding box center [326, 161] width 154 height 16
click at [261, 166] on td "Default" at bounding box center [326, 161] width 154 height 16
drag, startPoint x: 262, startPoint y: 141, endPoint x: 262, endPoint y: 132, distance: 9.5
click at [262, 140] on td "Default" at bounding box center [326, 146] width 154 height 16
drag, startPoint x: 262, startPoint y: 130, endPoint x: 262, endPoint y: 125, distance: 4.6
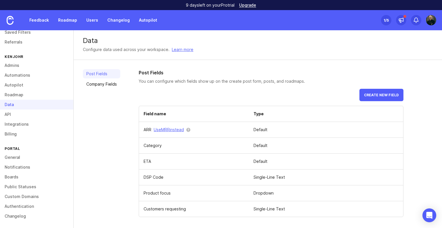
click at [262, 128] on td "Default" at bounding box center [326, 130] width 154 height 16
drag, startPoint x: 262, startPoint y: 125, endPoint x: 245, endPoint y: 134, distance: 18.7
click at [262, 125] on td "Default" at bounding box center [326, 130] width 154 height 16
drag, startPoint x: 145, startPoint y: 163, endPoint x: 147, endPoint y: 153, distance: 10.9
click at [145, 163] on td "ETA" at bounding box center [194, 161] width 110 height 16
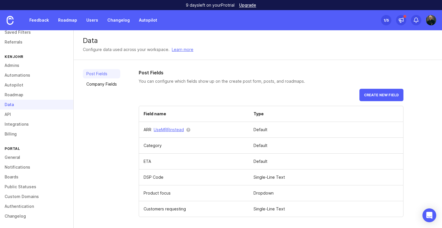
drag, startPoint x: 148, startPoint y: 147, endPoint x: 155, endPoint y: 139, distance: 10.2
click at [148, 147] on td "Category" at bounding box center [194, 146] width 110 height 16
drag, startPoint x: 155, startPoint y: 129, endPoint x: 132, endPoint y: 131, distance: 23.7
click at [132, 131] on div "Post Fields Company Fields Post Fields You can configure which fields show up o…" at bounding box center [258, 143] width 368 height 166
click at [383, 99] on button "Create new field" at bounding box center [381, 95] width 44 height 12
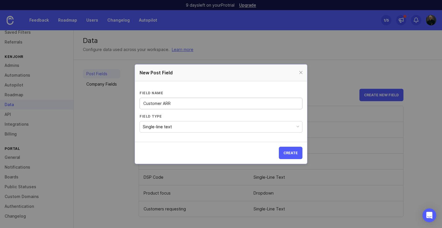
type input "Customer ARR"
click at [145, 122] on button "Single-line text" at bounding box center [221, 127] width 163 height 12
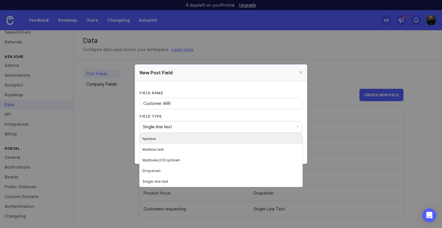
click at [248, 76] on header "New Post Field" at bounding box center [221, 72] width 172 height 17
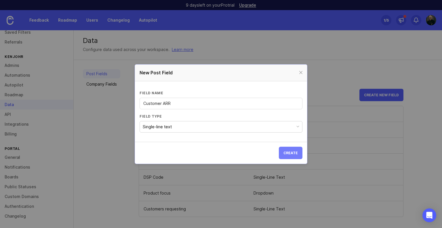
click at [295, 154] on span "Create" at bounding box center [290, 152] width 14 height 4
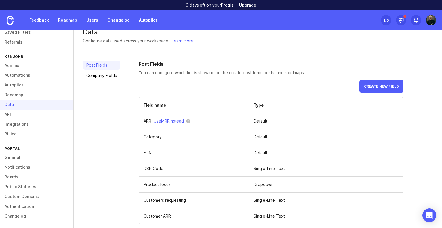
scroll to position [14, 0]
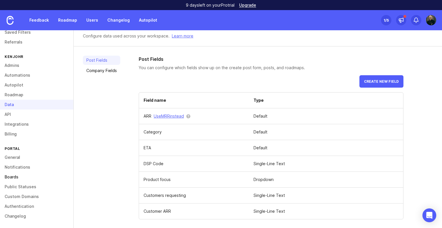
click at [16, 175] on link "Boards" at bounding box center [36, 177] width 73 height 10
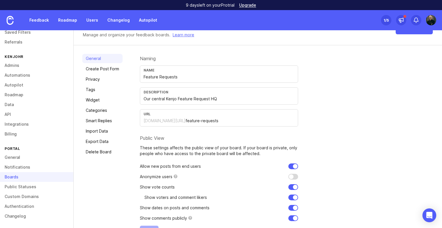
scroll to position [37, 0]
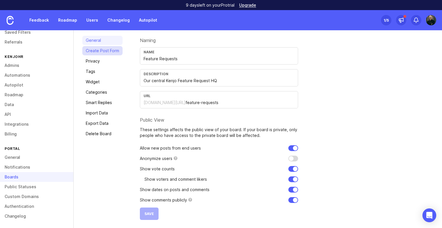
click at [98, 51] on link "Create Post Form" at bounding box center [102, 50] width 40 height 9
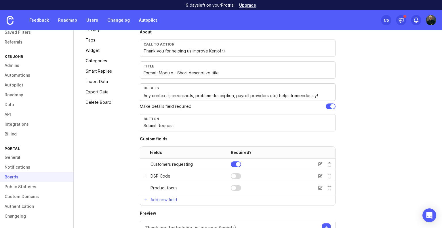
scroll to position [100, 0]
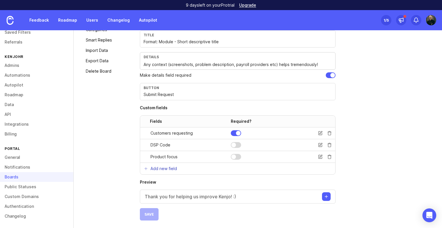
click at [171, 165] on p "Add new field" at bounding box center [163, 168] width 26 height 6
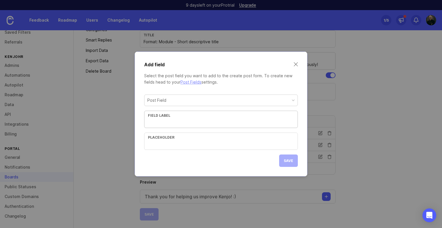
click at [171, 102] on div "Post Field" at bounding box center [220, 100] width 153 height 11
click at [187, 121] on input "text" at bounding box center [221, 122] width 146 height 6
type input "Customer ARR"
type input "P"
type input "W"
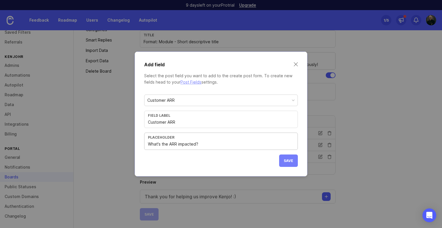
type input "What's the ARR impacted?"
click at [295, 165] on button "Save" at bounding box center [288, 160] width 19 height 12
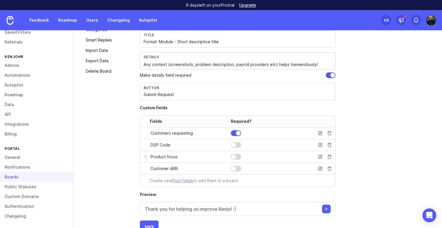
scroll to position [112, 0]
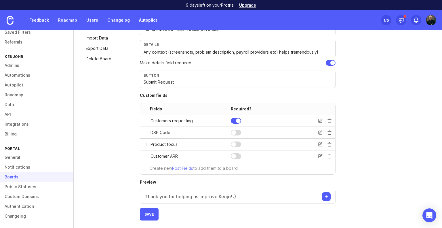
click at [237, 142] on div at bounding box center [236, 144] width 10 height 6
click at [147, 208] on button "Save" at bounding box center [149, 214] width 19 height 12
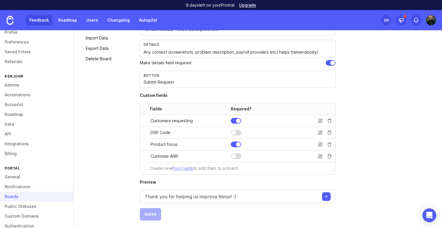
scroll to position [0, 0]
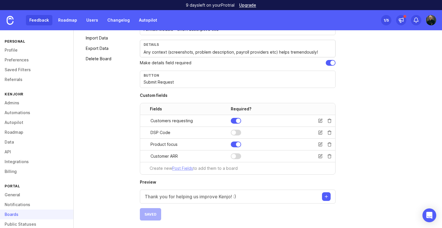
click at [37, 19] on link "Feedback" at bounding box center [39, 20] width 26 height 10
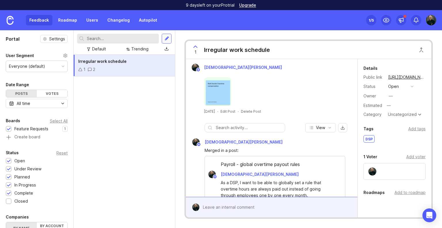
click at [167, 41] on div at bounding box center [167, 38] width 5 height 5
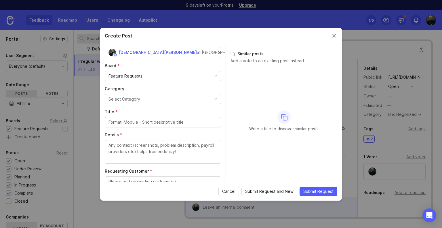
scroll to position [29, 0]
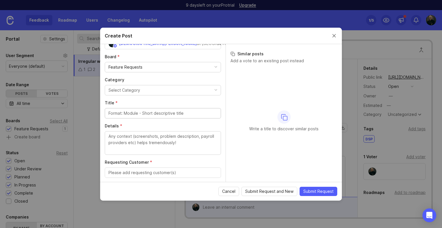
click at [142, 110] on input "Title *" at bounding box center [162, 113] width 109 height 6
type input "I"
click at [229, 195] on button "Cancel" at bounding box center [228, 190] width 21 height 9
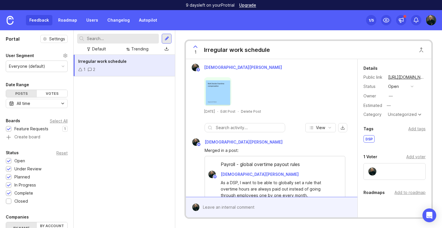
drag, startPoint x: 123, startPoint y: 88, endPoint x: 127, endPoint y: 87, distance: 4.0
click at [124, 88] on div "Irregular work schedule 1 2" at bounding box center [124, 141] width 101 height 173
click at [167, 37] on div at bounding box center [167, 38] width 5 height 5
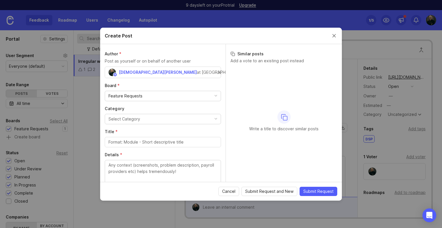
click at [137, 119] on div "Select Category" at bounding box center [124, 119] width 32 height 6
click at [130, 138] on div at bounding box center [163, 142] width 116 height 10
click at [130, 139] on input "Title *" at bounding box center [162, 142] width 109 height 6
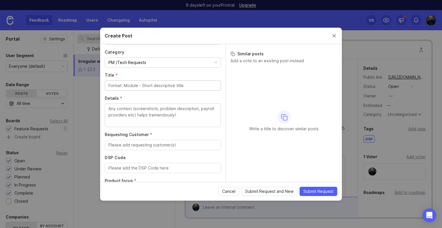
scroll to position [58, 0]
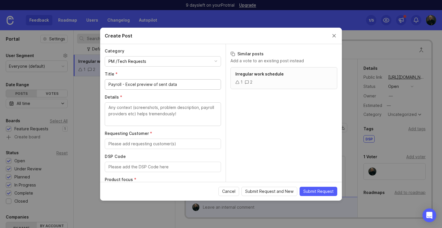
type input "Payroll - Excel preview of sent data"
type textarea "To double check and see historic data sent, it would be great to have a CSV pre…"
click at [172, 143] on input "Requesting Customer *" at bounding box center [162, 143] width 109 height 6
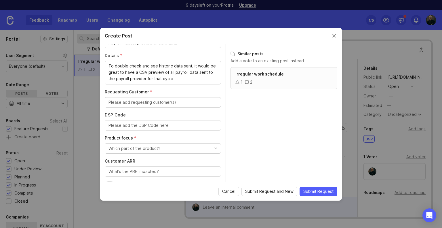
scroll to position [114, 0]
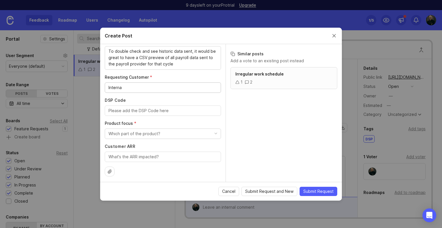
type input "Internal"
drag, startPoint x: 128, startPoint y: 88, endPoint x: 0, endPoint y: 81, distance: 127.9
click at [0, 81] on div "Create Post Author * Post as yourself or on behalf of another user Christian Ka…" at bounding box center [221, 114] width 442 height 228
click at [145, 133] on div "Which part of the product?" at bounding box center [134, 133] width 52 height 6
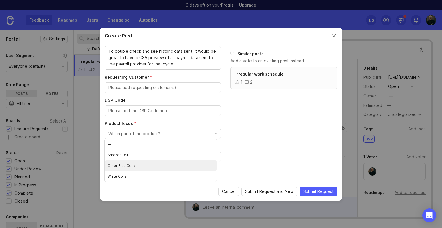
click at [135, 163] on "Other Blue Collar" at bounding box center [161, 165] width 112 height 11
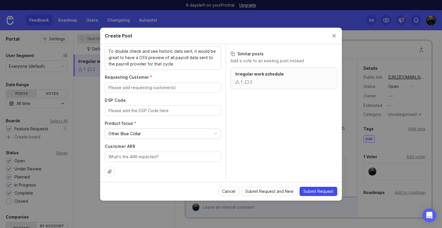
click at [321, 187] on button "Submit Request" at bounding box center [319, 190] width 38 height 9
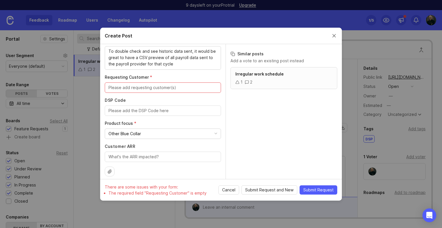
click at [159, 89] on input "Requesting Customer *" at bounding box center [162, 87] width 109 height 6
type input "Kenjo"
click at [326, 191] on span "Submit Request" at bounding box center [318, 190] width 30 height 6
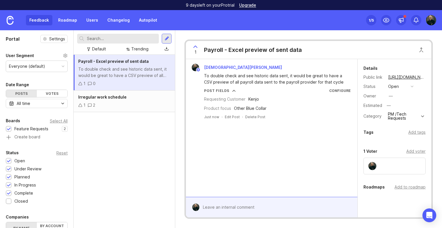
click at [436, 16] on div "Feedback Roadmap Users Changelog Autopilot Set up Canny 1 /5" at bounding box center [221, 20] width 442 height 20
click at [428, 20] on img at bounding box center [431, 20] width 10 height 10
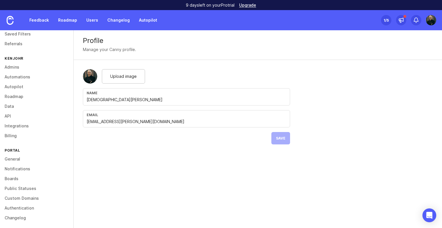
scroll to position [37, 0]
click at [16, 179] on link "Boards" at bounding box center [36, 177] width 73 height 10
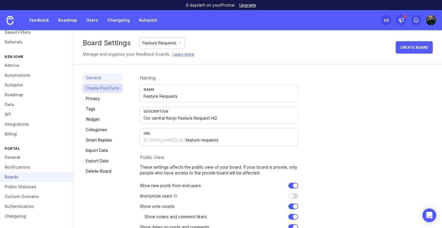
click at [96, 87] on link "Create Post Form" at bounding box center [102, 87] width 40 height 9
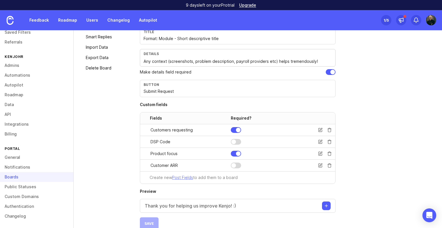
scroll to position [112, 0]
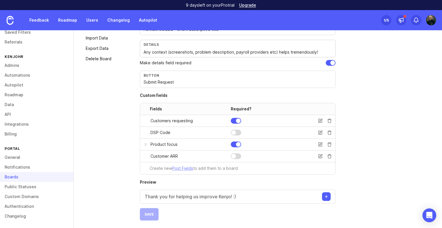
click at [240, 144] on div at bounding box center [238, 144] width 5 height 5
click at [232, 122] on div at bounding box center [236, 121] width 10 height 6
click at [154, 208] on button "Save" at bounding box center [149, 214] width 19 height 12
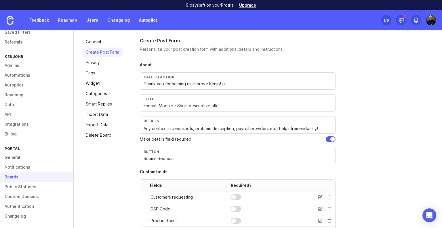
scroll to position [26, 0]
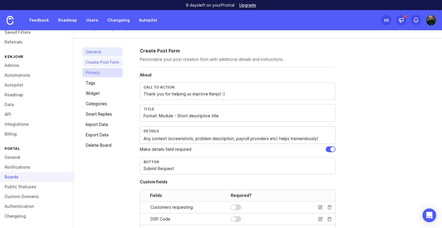
click at [101, 75] on link "Privacy" at bounding box center [102, 72] width 40 height 9
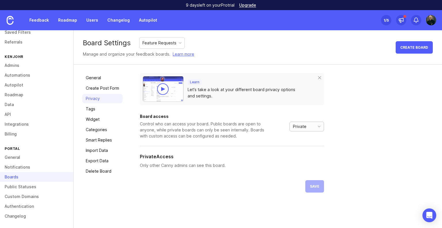
click at [300, 122] on div "Private" at bounding box center [301, 126] width 22 height 9
click at [305, 154] on span "Custom" at bounding box center [300, 156] width 14 height 6
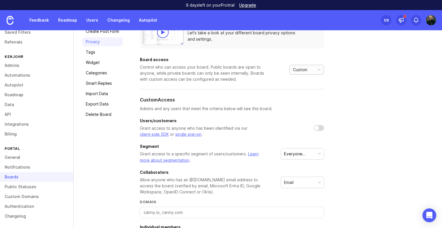
scroll to position [58, 0]
click at [318, 146] on div "Segment Grant access to a specific segment of users/customers. Learn more about…" at bounding box center [232, 152] width 184 height 19
click at [318, 151] on div "button" at bounding box center [319, 152] width 3 height 3
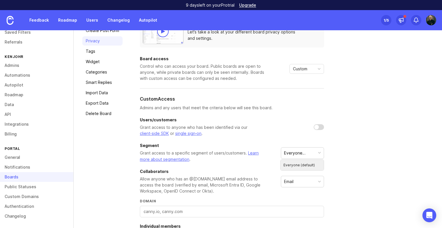
click at [318, 151] on div "button" at bounding box center [319, 152] width 3 height 3
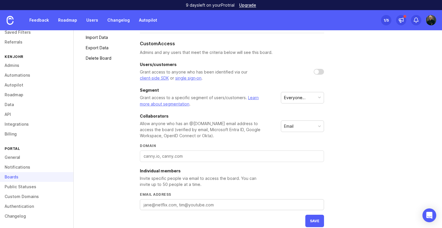
scroll to position [115, 0]
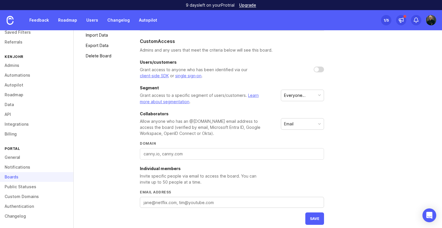
click at [291, 123] on div "Email" at bounding box center [288, 124] width 9 height 6
click at [162, 153] on input "Domain" at bounding box center [232, 153] width 177 height 6
type input "kenjo.io"
click at [396, 146] on div "Learn Let's take a look at your different board privacy options and settings. B…" at bounding box center [287, 91] width 294 height 266
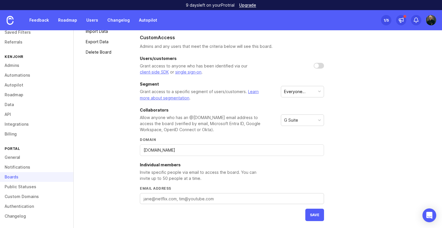
scroll to position [120, 0]
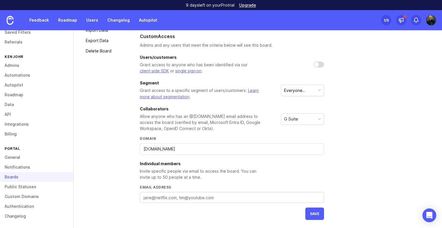
click at [324, 217] on div "Learn Let's take a look at your different board privacy options and settings. B…" at bounding box center [287, 86] width 294 height 266
click at [316, 213] on span "save" at bounding box center [314, 213] width 9 height 4
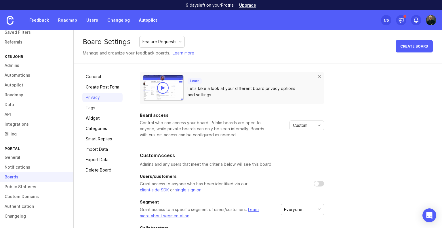
scroll to position [0, 0]
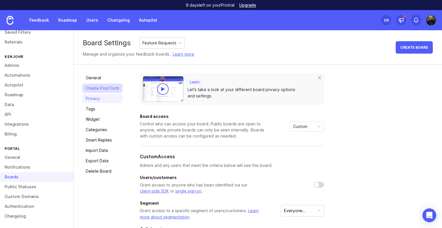
click at [103, 88] on link "Create Post Form" at bounding box center [102, 87] width 40 height 9
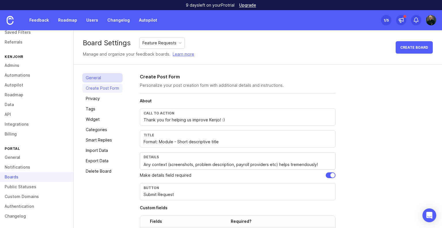
click at [102, 75] on link "General" at bounding box center [102, 77] width 40 height 9
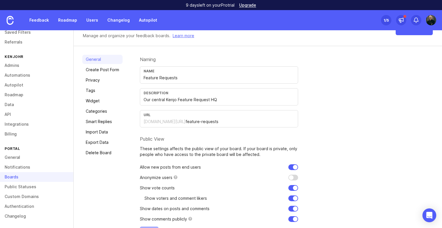
scroll to position [37, 0]
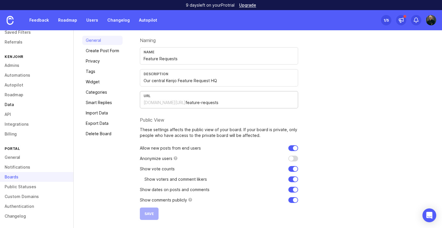
drag, startPoint x: 229, startPoint y: 102, endPoint x: 0, endPoint y: 106, distance: 229.4
click at [52, 107] on div "Personal Profile Preferences Saved Filters Referrals KenjoHR Admins Automations…" at bounding box center [221, 128] width 442 height 197
click at [373, 116] on div "Naming Name Feature Requests Description Our central Kenjo Feature Request HQ U…" at bounding box center [287, 128] width 294 height 184
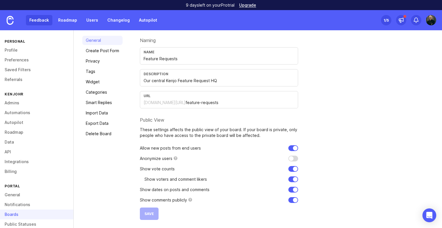
click at [44, 19] on link "Feedback" at bounding box center [39, 20] width 26 height 10
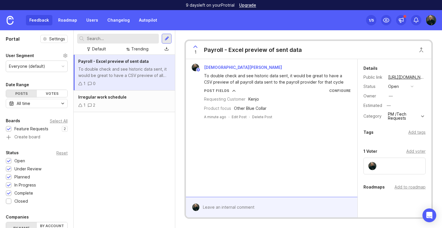
click at [136, 123] on div "Payroll - Excel preview of sent data To double check and see historic data sent…" at bounding box center [124, 141] width 101 height 173
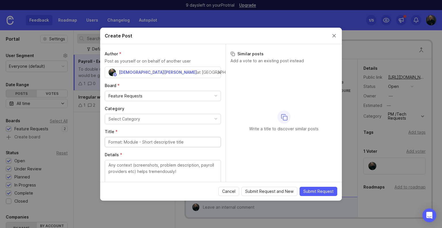
drag, startPoint x: 166, startPoint y: 41, endPoint x: 335, endPoint y: 35, distance: 169.0
click at [335, 35] on button "Close create post modal" at bounding box center [334, 36] width 6 height 6
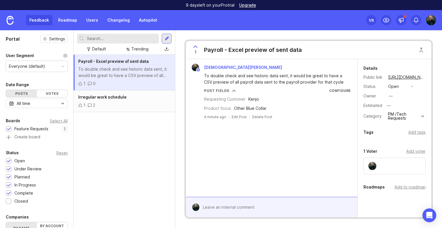
click at [174, 35] on div "Default Trending" at bounding box center [124, 42] width 101 height 24
click at [170, 39] on div at bounding box center [167, 39] width 10 height 10
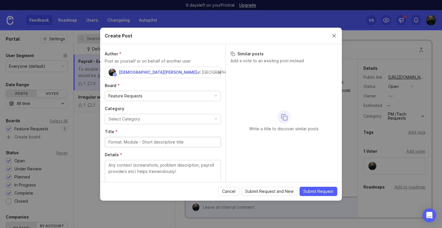
click at [336, 35] on button "Close create post modal" at bounding box center [334, 36] width 6 height 6
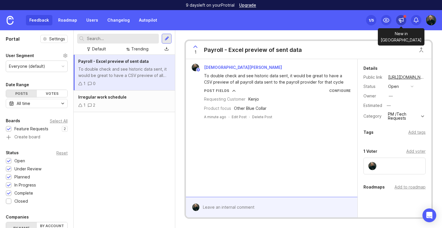
click at [399, 18] on icon at bounding box center [401, 20] width 6 height 6
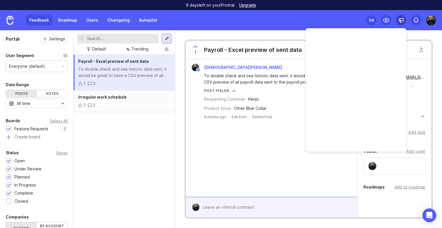
click at [399, 18] on icon at bounding box center [401, 20] width 6 height 6
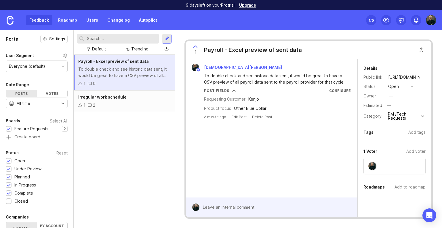
click at [429, 17] on img at bounding box center [431, 20] width 10 height 10
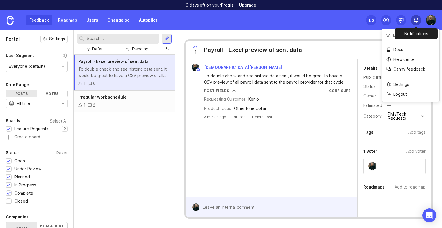
click at [416, 24] on div at bounding box center [416, 20] width 10 height 10
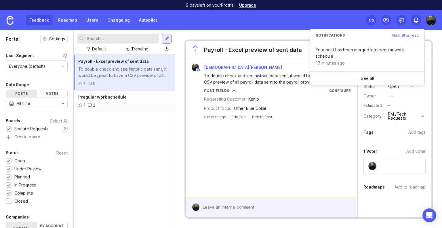
click at [272, 23] on div "Feedback Roadmap Users Changelog Autopilot Set up Canny 1 /5" at bounding box center [221, 20] width 442 height 20
